Goal: Information Seeking & Learning: Find specific page/section

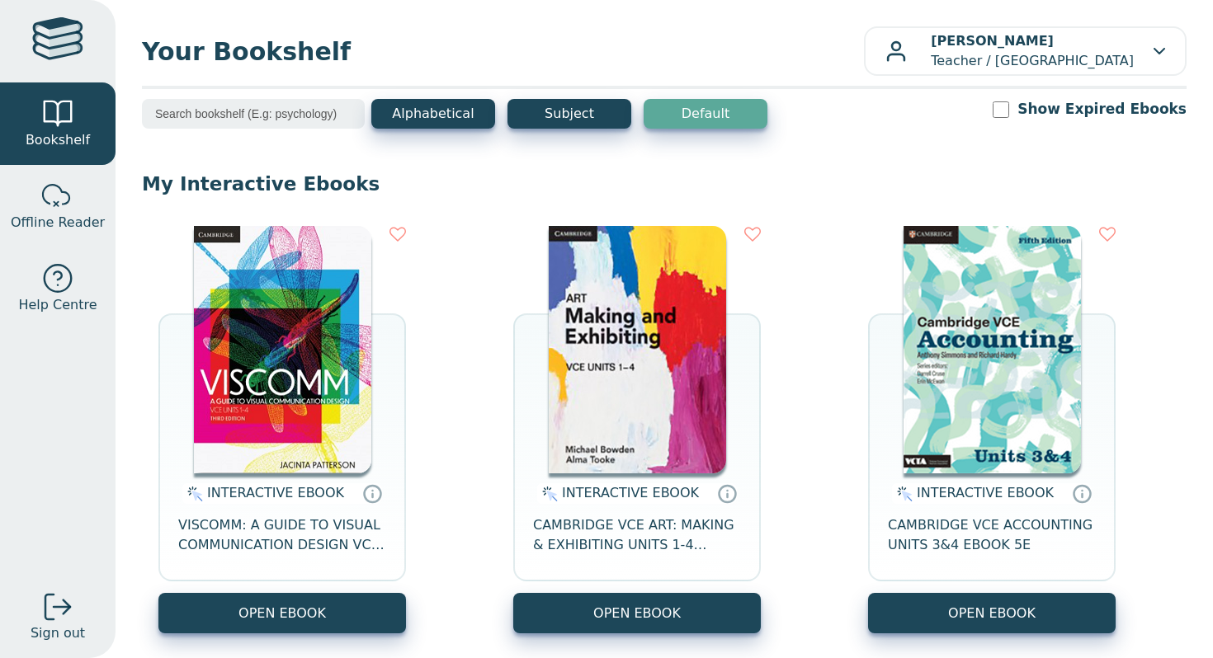
click at [291, 114] on input "search" at bounding box center [253, 114] width 223 height 30
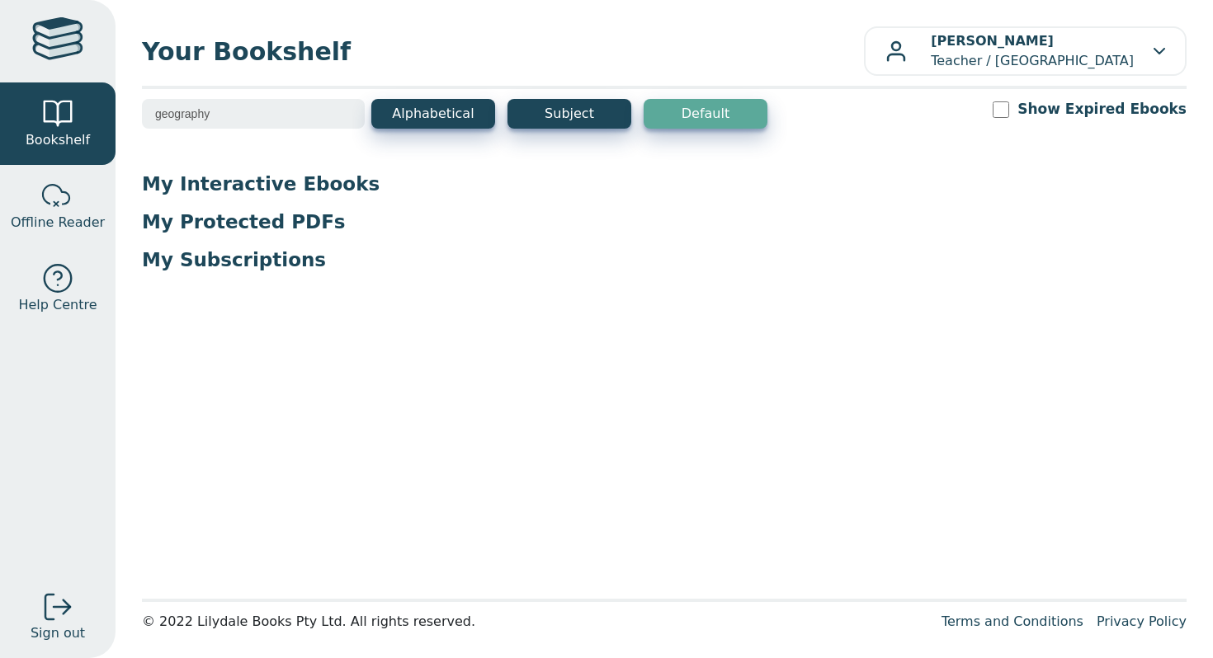
type input "geography"
click at [245, 107] on input "geography" at bounding box center [253, 114] width 223 height 30
click at [542, 115] on button "Subject" at bounding box center [569, 114] width 124 height 30
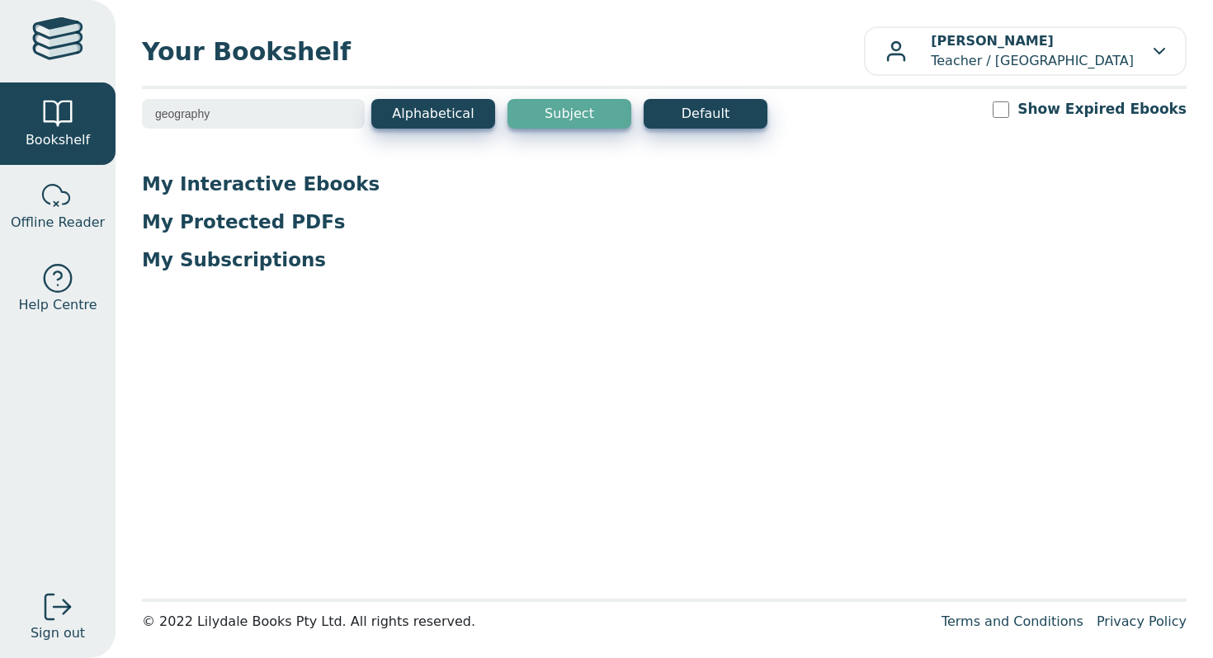
click at [317, 124] on input "geography" at bounding box center [253, 114] width 223 height 30
click at [342, 120] on input "geography" at bounding box center [253, 114] width 223 height 30
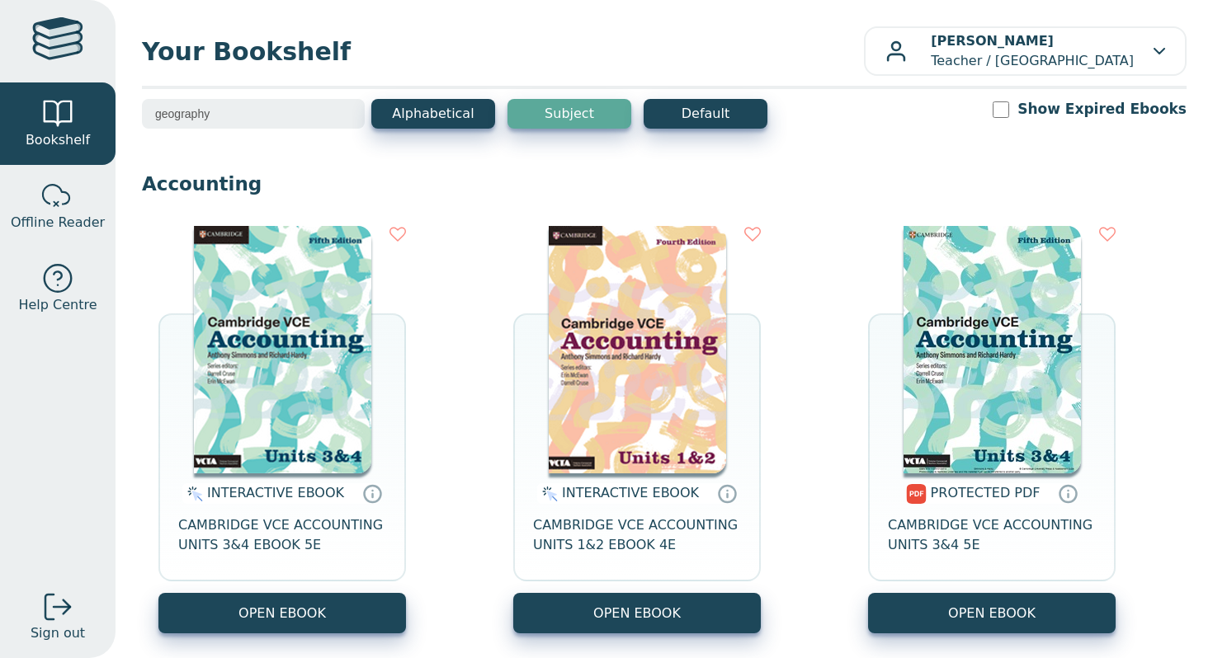
click at [344, 111] on input "geography" at bounding box center [253, 114] width 223 height 30
click at [466, 181] on p "Accounting" at bounding box center [664, 184] width 1044 height 25
